Goal: Task Accomplishment & Management: Manage account settings

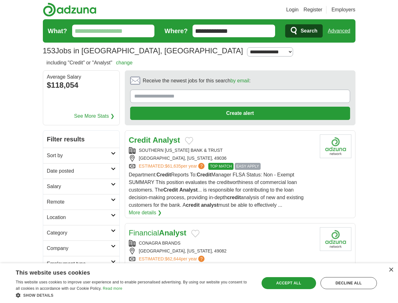
click at [299, 10] on link "Login" at bounding box center [292, 10] width 12 height 8
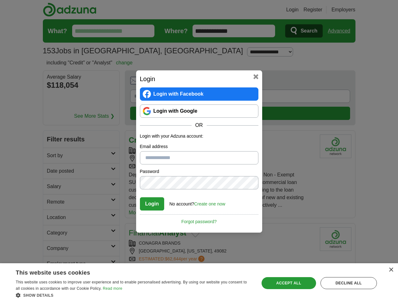
click at [351, 10] on div "Login Login with Facebook Login with Google OR Login with your Adzuna account: …" at bounding box center [199, 151] width 398 height 303
click at [341, 31] on div "Login Login with Facebook Login with Google OR Login with your Adzuna account: …" at bounding box center [199, 151] width 398 height 303
click at [76, 86] on div "Login Login with Facebook Login with Google OR Login with your Adzuna account: …" at bounding box center [199, 151] width 398 height 303
click at [223, 82] on h2 "Login" at bounding box center [199, 78] width 119 height 9
click at [369, 83] on div "Login Login with Facebook Login with Google OR Login with your Adzuna account: …" at bounding box center [199, 151] width 398 height 303
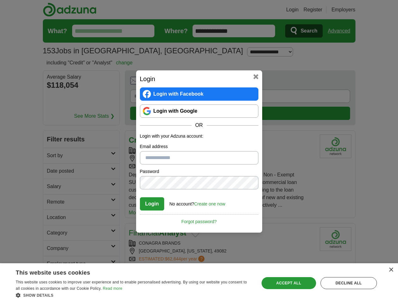
click at [53, 125] on div "Login Login with Facebook Login with Google OR Login with your Adzuna account: …" at bounding box center [199, 151] width 398 height 303
click at [53, 140] on div "Login Login with Facebook Login with Google OR Login with your Adzuna account: …" at bounding box center [199, 151] width 398 height 303
click at [53, 156] on div "Login Login with Facebook Login with Google OR Login with your Adzuna account: …" at bounding box center [199, 151] width 398 height 303
click at [53, 171] on div "Login Login with Facebook Login with Google OR Login with your Adzuna account: …" at bounding box center [199, 151] width 398 height 303
